Goal: Check status: Check status

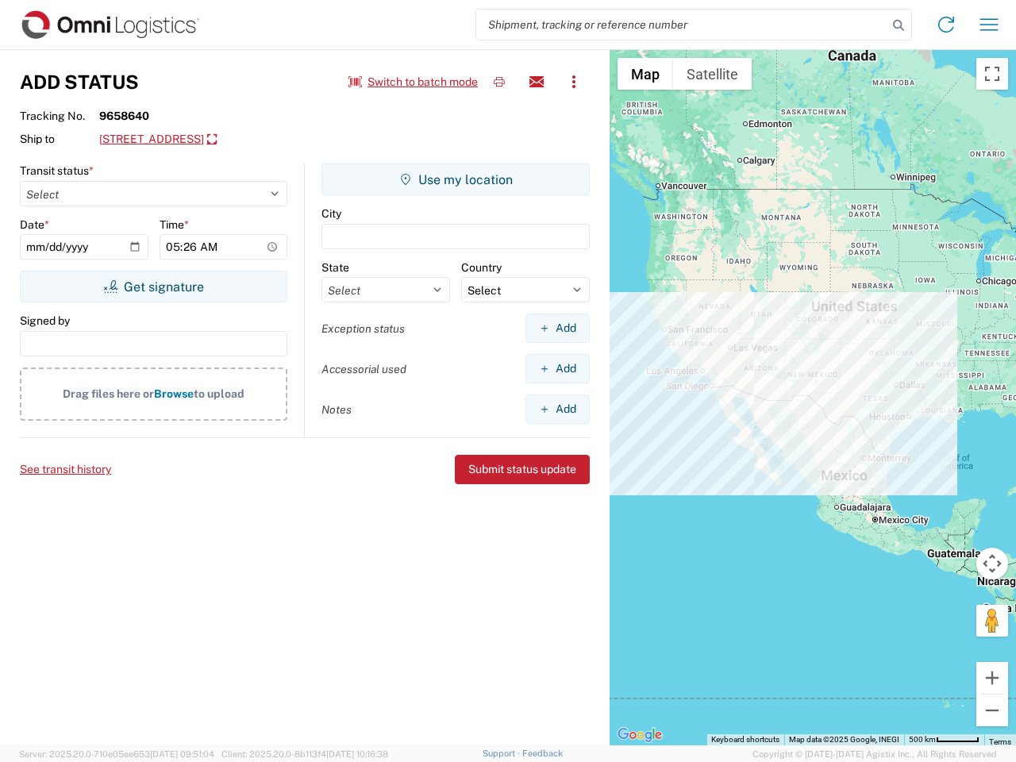
click at [682, 25] on input "search" at bounding box center [681, 25] width 411 height 30
click at [898, 25] on icon at bounding box center [898, 25] width 22 height 22
click at [946, 25] on icon at bounding box center [945, 24] width 25 height 25
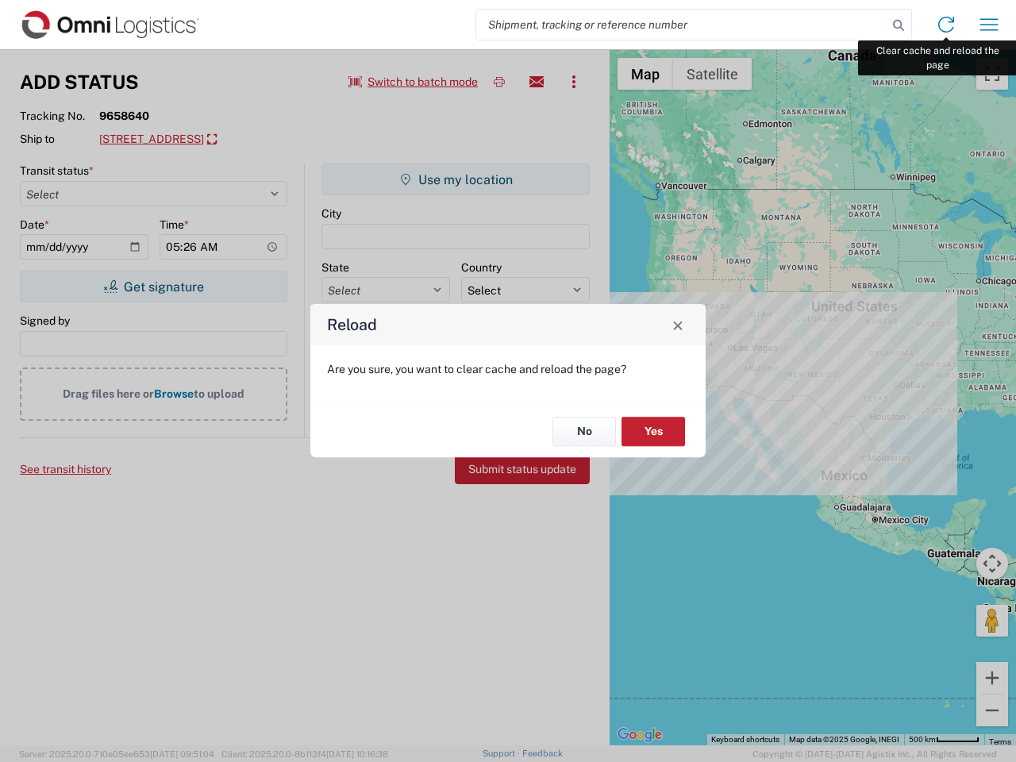
click at [989, 25] on div "Reload Are you sure, you want to clear cache and reload the page? No Yes" at bounding box center [508, 381] width 1016 height 762
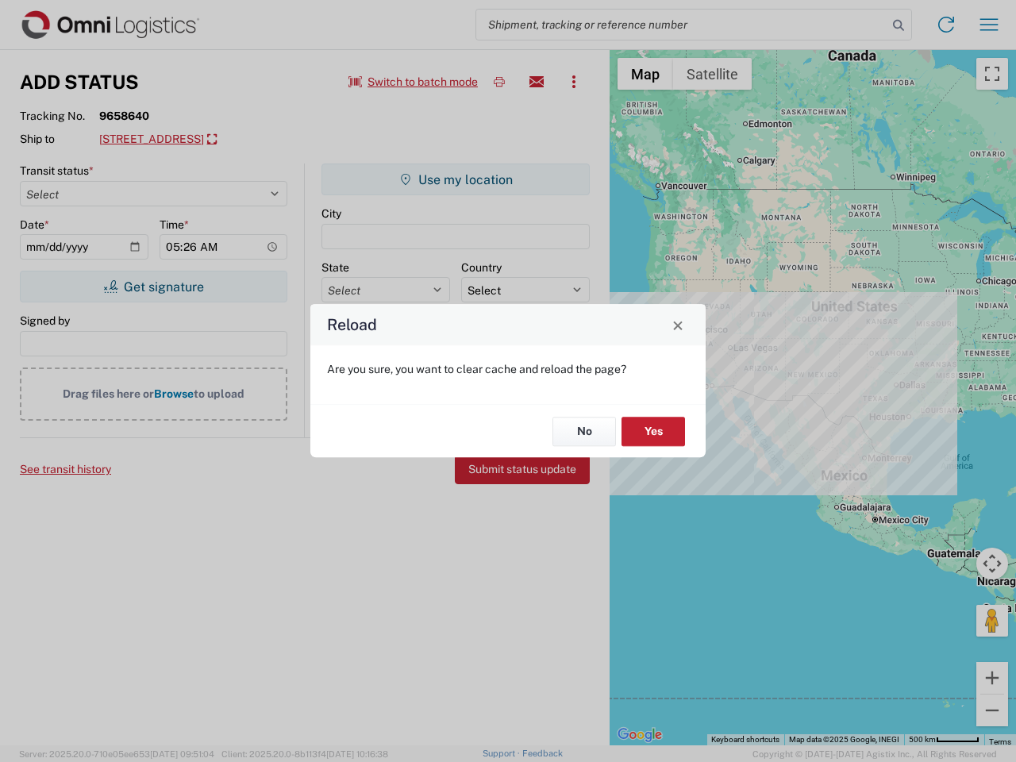
click at [413, 82] on div "Reload Are you sure, you want to clear cache and reload the page? No Yes" at bounding box center [508, 381] width 1016 height 762
click at [499, 82] on div "Reload Are you sure, you want to clear cache and reload the page? No Yes" at bounding box center [508, 381] width 1016 height 762
click at [536, 82] on div "Reload Are you sure, you want to clear cache and reload the page? No Yes" at bounding box center [508, 381] width 1016 height 762
click at [574, 82] on div "Reload Are you sure, you want to clear cache and reload the page? No Yes" at bounding box center [508, 381] width 1016 height 762
click at [226, 140] on div "Reload Are you sure, you want to clear cache and reload the page? No Yes" at bounding box center [508, 381] width 1016 height 762
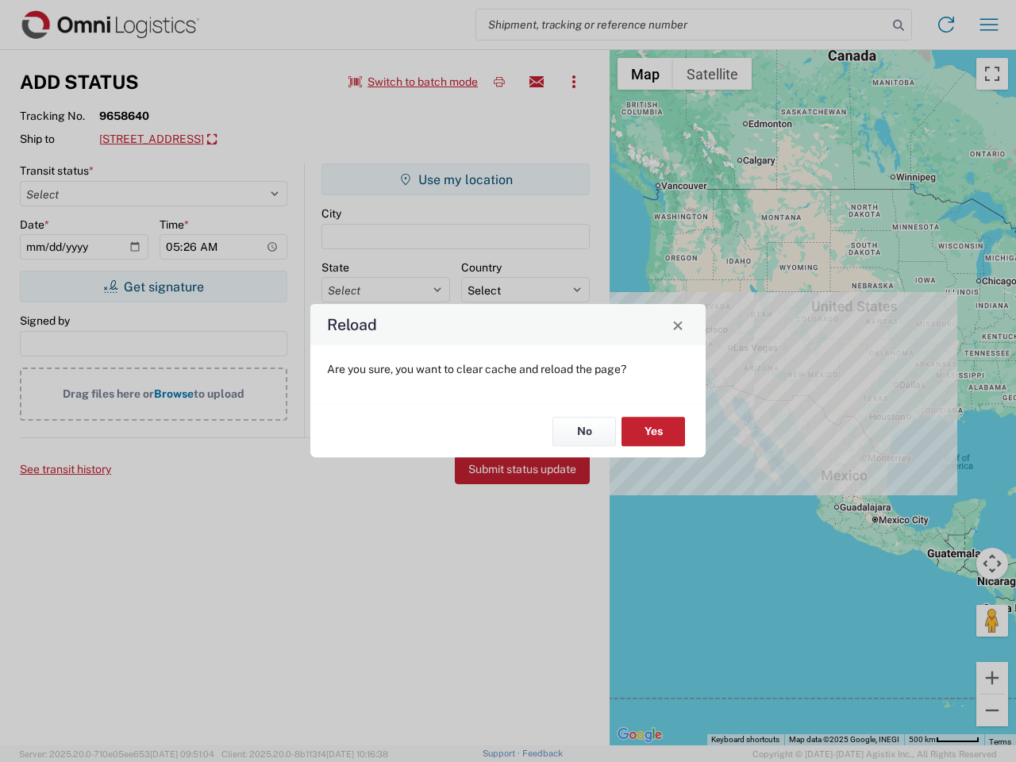
click at [153, 286] on div "Reload Are you sure, you want to clear cache and reload the page? No Yes" at bounding box center [508, 381] width 1016 height 762
